Goal: Transaction & Acquisition: Purchase product/service

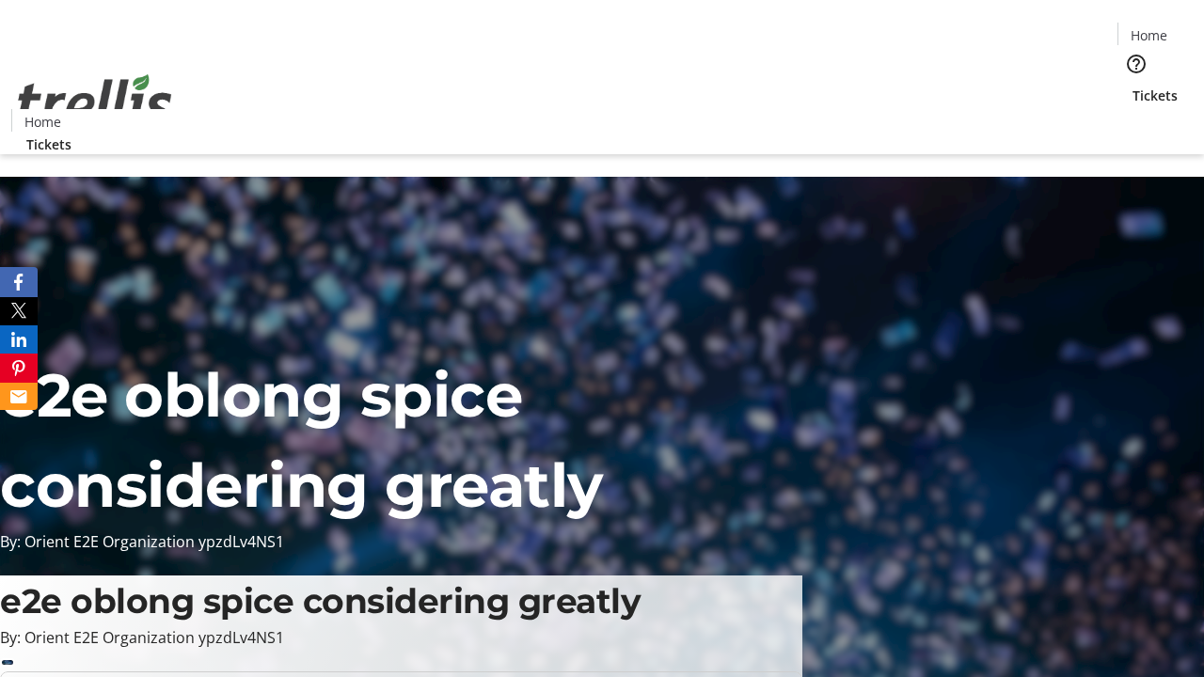
click at [1132, 86] on span "Tickets" at bounding box center [1154, 96] width 45 height 20
